Goal: Check status

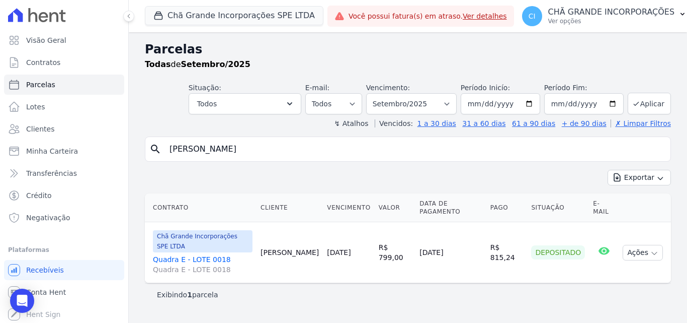
select select
click at [214, 17] on button "Chã Grande Incorporações SPE LTDA" at bounding box center [234, 15] width 179 height 19
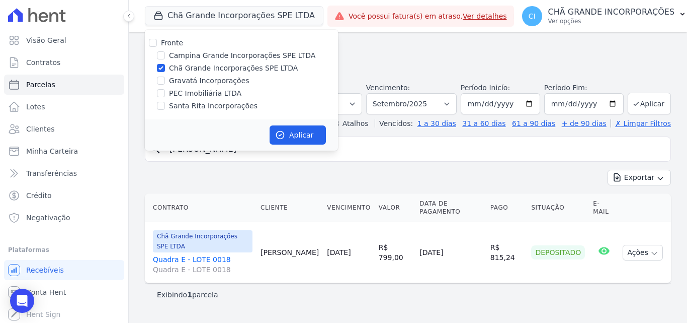
click at [156, 64] on div "Chã Grande Incorporações SPE LTDA" at bounding box center [241, 68] width 193 height 11
click at [157, 80] on input "Gravatá Incorporações" at bounding box center [161, 80] width 8 height 8
checkbox input "true"
drag, startPoint x: 162, startPoint y: 70, endPoint x: 205, endPoint y: 128, distance: 72.3
click at [162, 69] on input "Chã Grande Incorporações SPE LTDA" at bounding box center [161, 68] width 8 height 8
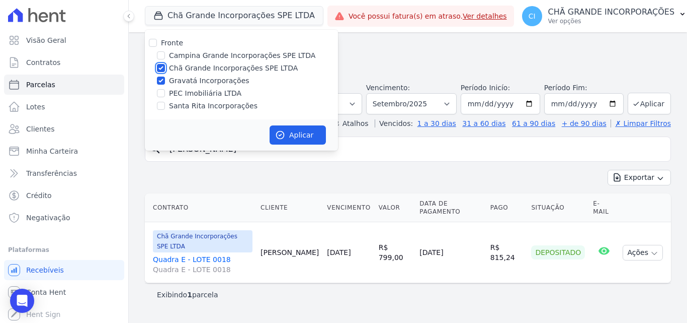
checkbox input "false"
click at [301, 137] on button "Aplicar" at bounding box center [298, 134] width 56 height 19
select select
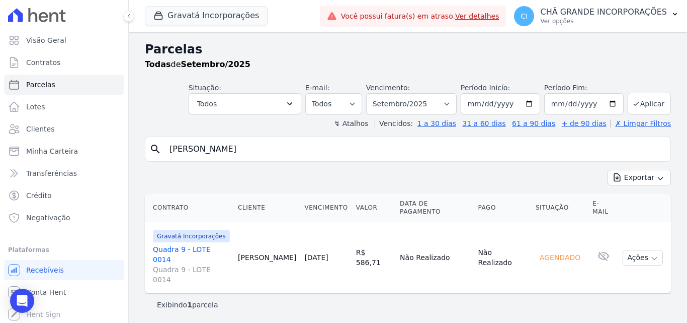
drag, startPoint x: 239, startPoint y: 149, endPoint x: 166, endPoint y: 138, distance: 73.8
click at [166, 138] on div "search [PERSON_NAME]" at bounding box center [408, 148] width 526 height 25
type input "[PERSON_NAME]"
select select
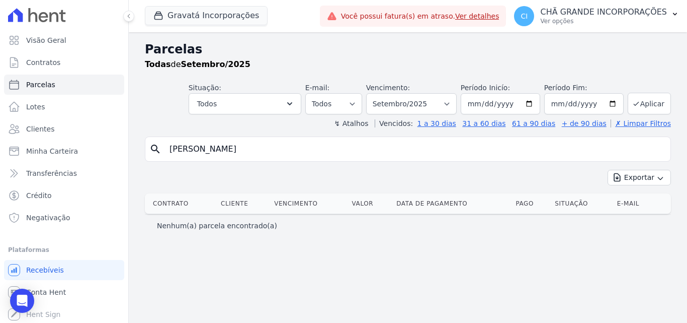
click at [315, 149] on input "[PERSON_NAME]" at bounding box center [415, 149] width 503 height 20
type input "diego"
select select
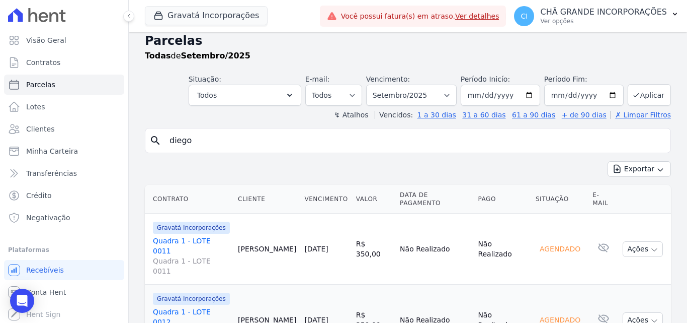
scroll to position [24, 0]
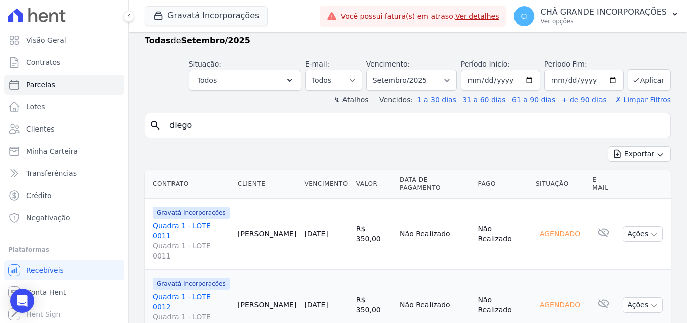
drag, startPoint x: 215, startPoint y: 126, endPoint x: 237, endPoint y: 130, distance: 21.9
click at [215, 126] on input "diego" at bounding box center [415, 125] width 503 height 20
click at [157, 14] on icon "button" at bounding box center [159, 16] width 8 height 8
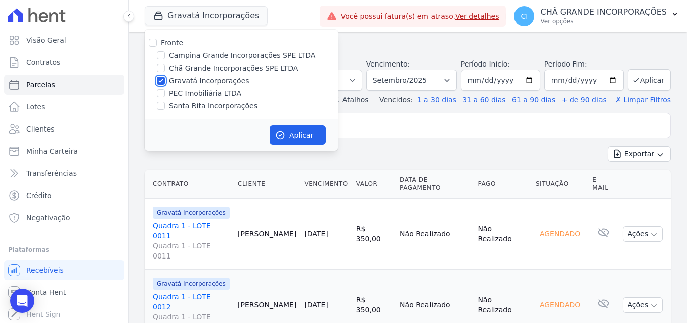
click at [165, 79] on input "Gravatá Incorporações" at bounding box center [161, 80] width 8 height 8
checkbox input "false"
click at [161, 55] on input "Campina Grande Incorporações SPE LTDA" at bounding box center [161, 55] width 8 height 8
checkbox input "true"
click at [298, 131] on button "Aplicar" at bounding box center [298, 134] width 56 height 19
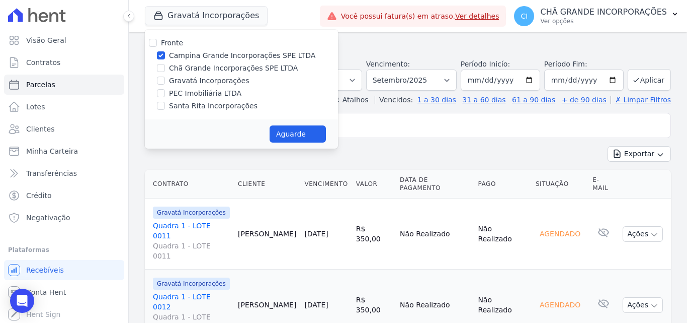
select select
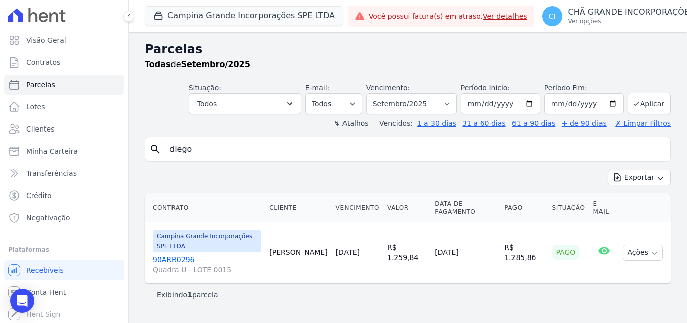
click at [220, 147] on input "diego" at bounding box center [415, 149] width 503 height 20
type input "[PERSON_NAME]"
select select
click at [422, 100] on select "Filtrar por período ──────── Todos os meses Janeiro/2023 Fevereiro/2023 Março/2…" at bounding box center [411, 103] width 91 height 21
select select "11/2024"
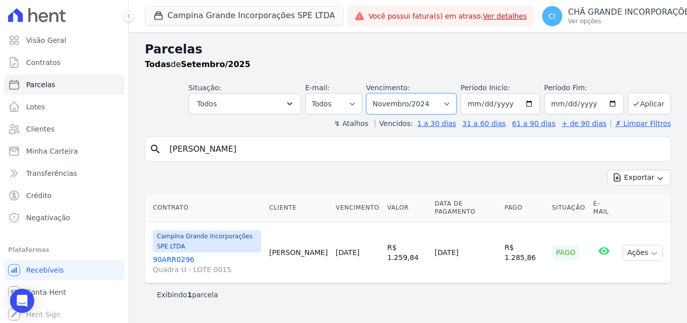
click at [380, 93] on select "Filtrar por período ──────── Todos os meses Janeiro/2023 Fevereiro/2023 Março/2…" at bounding box center [411, 103] width 91 height 21
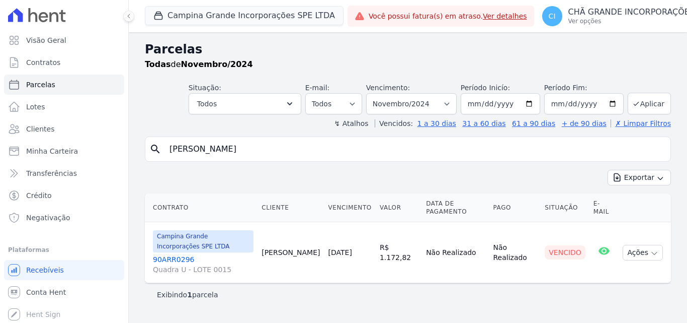
select select
click at [425, 103] on select "Filtrar por período ──────── Todos os meses Janeiro/2023 Fevereiro/2023 Março/2…" at bounding box center [411, 103] width 91 height 21
select select "12/2024"
click at [380, 93] on select "Filtrar por período ──────── Todos os meses Janeiro/2023 Fevereiro/2023 Março/2…" at bounding box center [411, 103] width 91 height 21
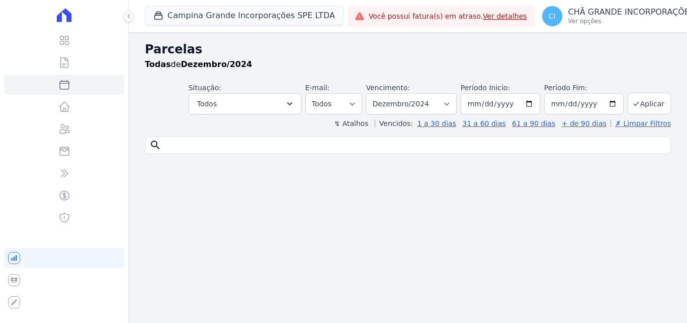
select select
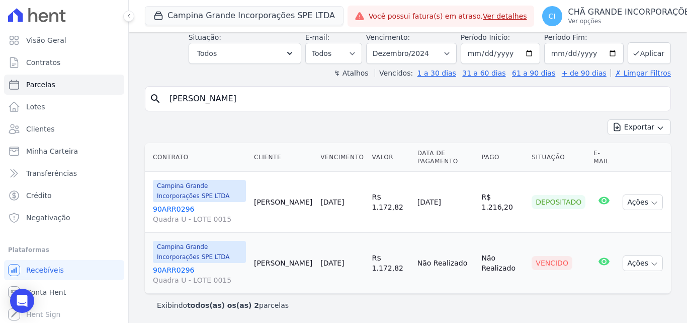
scroll to position [52, 0]
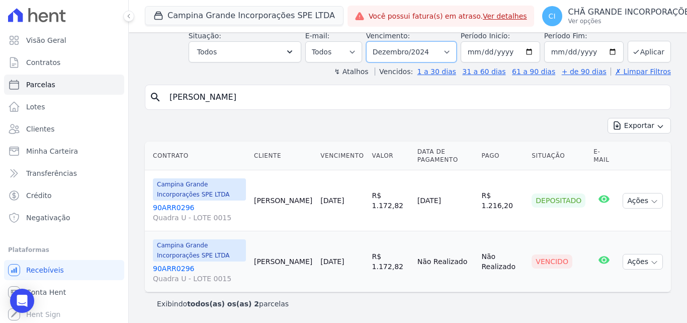
click at [419, 52] on select "Filtrar por período ──────── Todos os meses Janeiro/2023 Fevereiro/2023 Março/2…" at bounding box center [411, 51] width 91 height 21
select select "07/2024"
click at [373, 41] on select "Filtrar por período ──────── Todos os meses Janeiro/2023 Fevereiro/2023 Março/2…" at bounding box center [411, 51] width 91 height 21
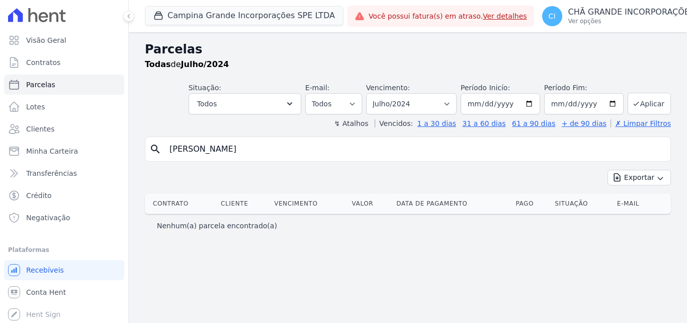
select select
click at [422, 104] on select "Filtrar por período ──────── Todos os meses Janeiro/2023 Fevereiro/2023 Março/2…" at bounding box center [411, 103] width 91 height 21
select select "07/2025"
click at [380, 93] on select "Filtrar por período ──────── Todos os meses Janeiro/2023 Fevereiro/2023 Março/2…" at bounding box center [411, 103] width 91 height 21
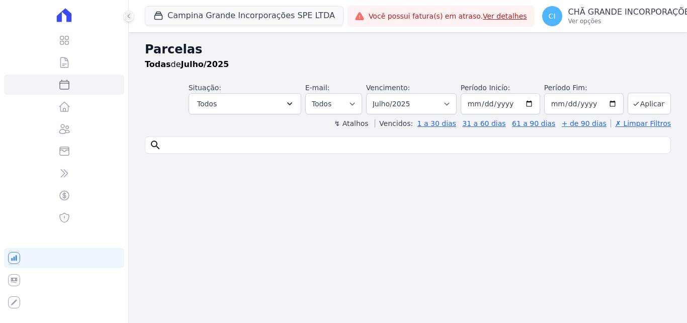
select select
